Goal: Task Accomplishment & Management: Manage account settings

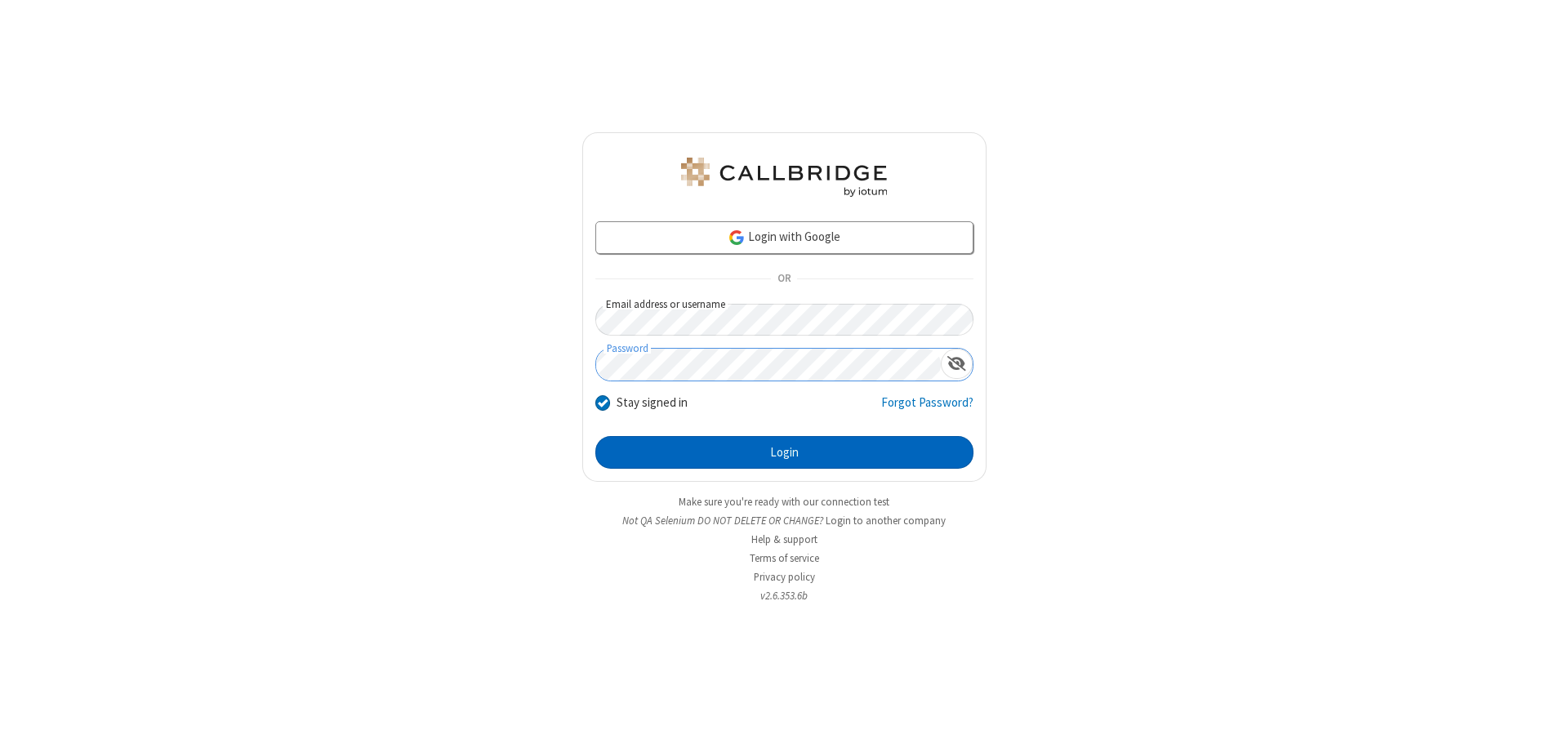
click at [784, 453] on button "Login" at bounding box center [784, 453] width 378 height 33
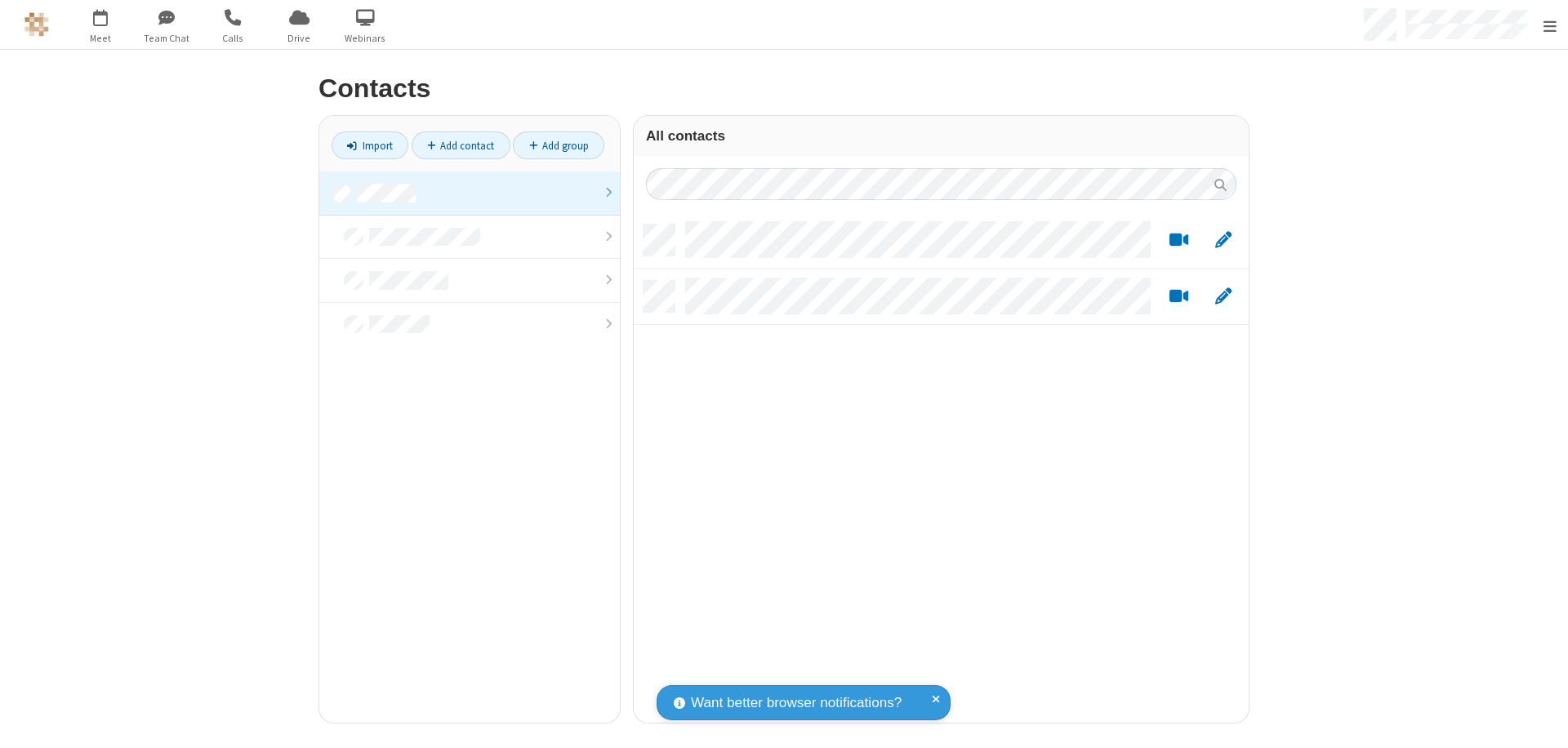
click at [463, 193] on link at bounding box center [469, 194] width 300 height 44
click at [454, 146] on link "Add contact" at bounding box center [461, 146] width 99 height 28
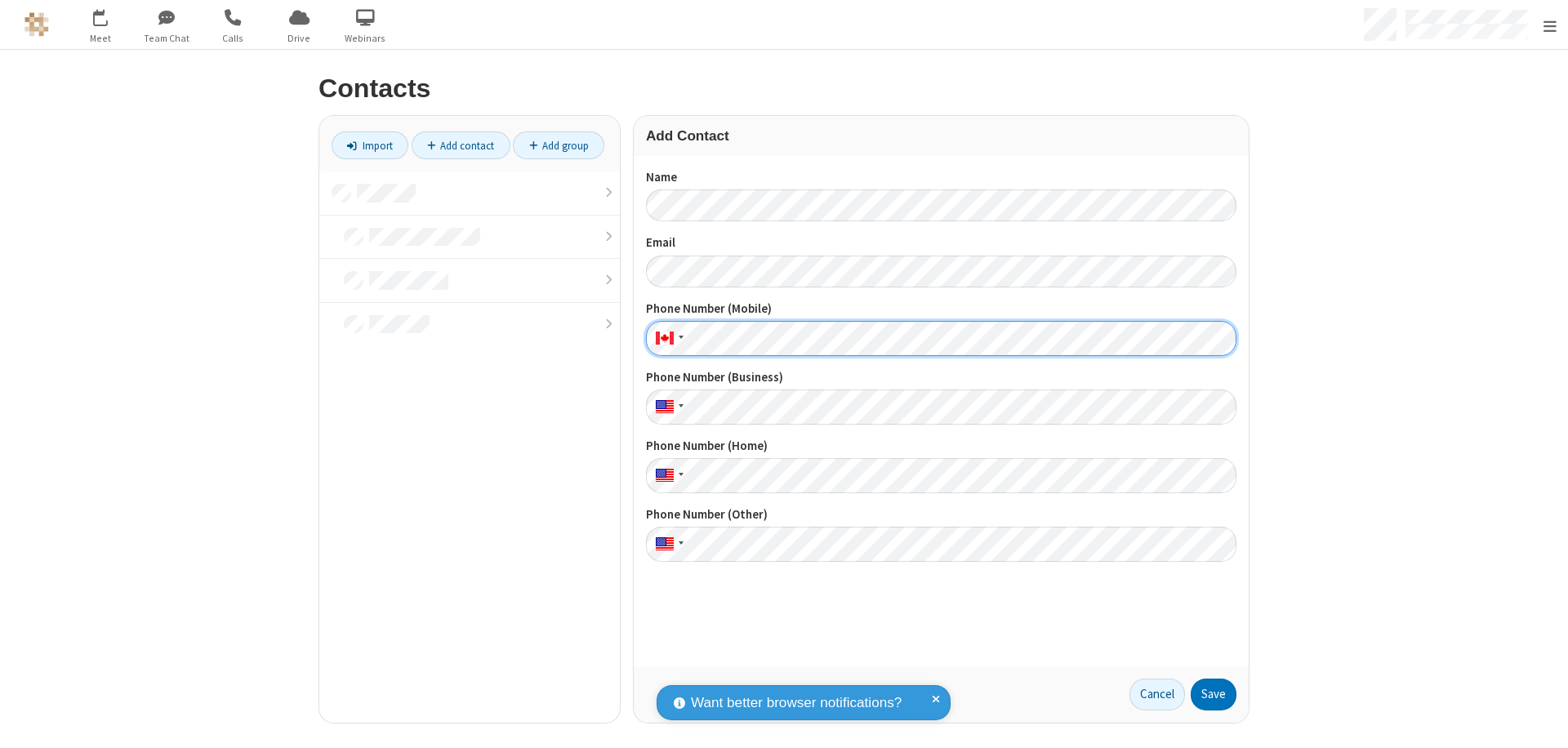
click at [1206, 694] on button "Save" at bounding box center [1213, 695] width 46 height 33
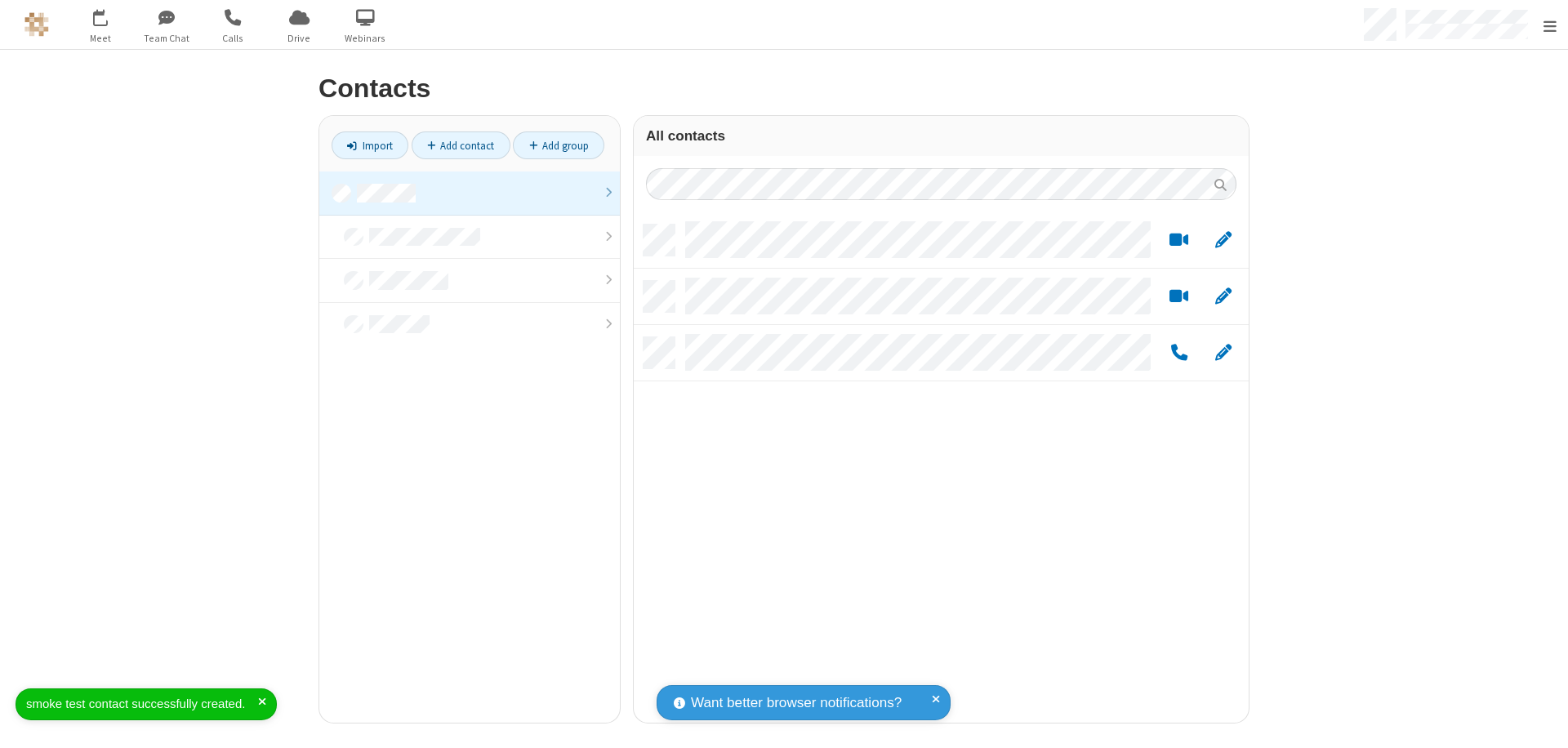
scroll to position [498, 603]
click at [454, 146] on link "Add contact" at bounding box center [461, 146] width 99 height 28
